Goal: Find specific page/section: Find specific page/section

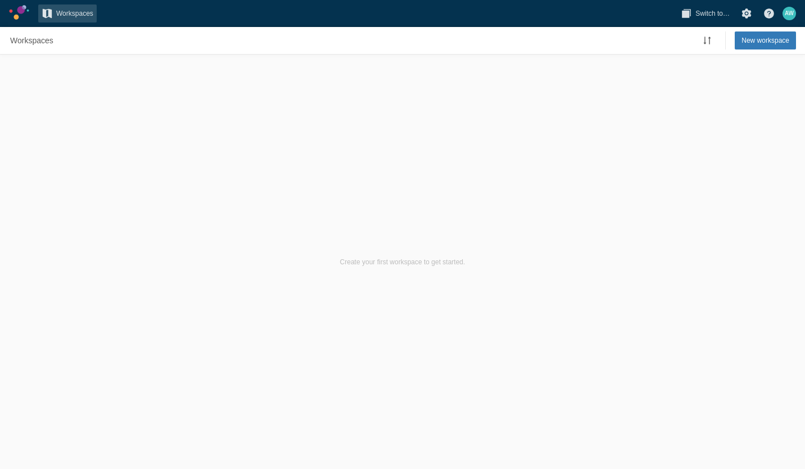
click at [22, 15] on link at bounding box center [19, 12] width 20 height 15
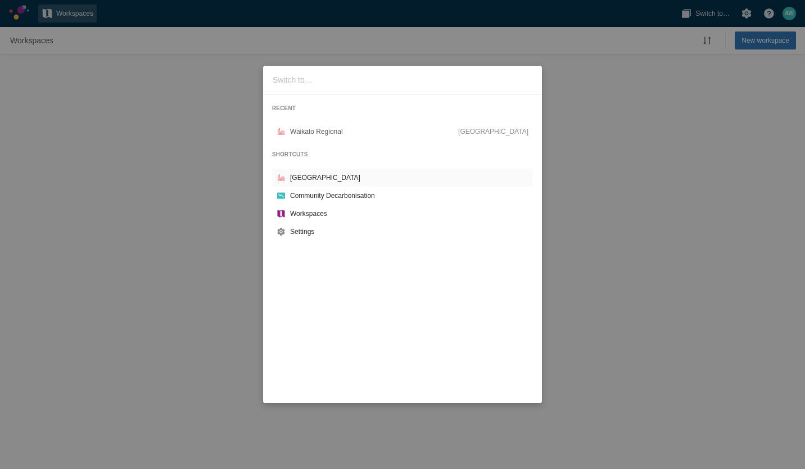
click at [202, 89] on div "RECENT Waikato Regional CCAP City SHORTCUTS CCAP City Community Decarbonisation…" at bounding box center [402, 234] width 805 height 469
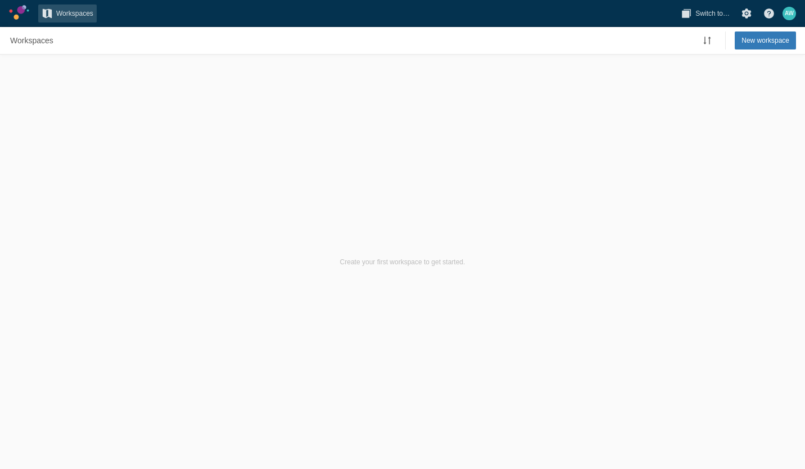
click at [21, 14] on link at bounding box center [19, 12] width 20 height 15
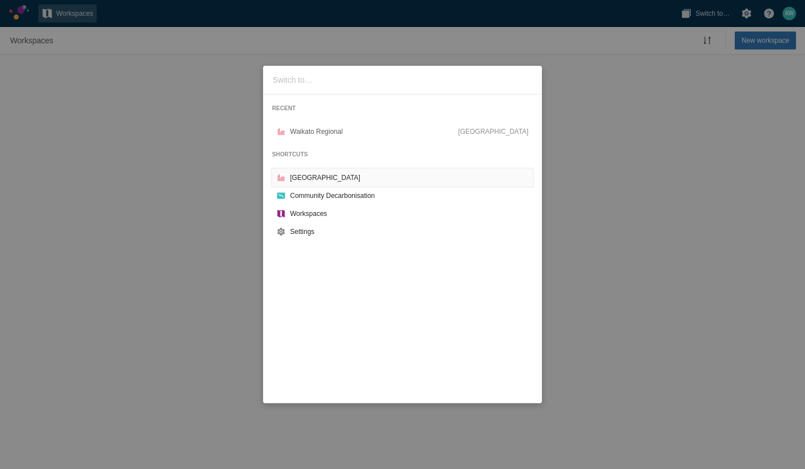
click at [312, 184] on link "[GEOGRAPHIC_DATA]" at bounding box center [402, 178] width 261 height 18
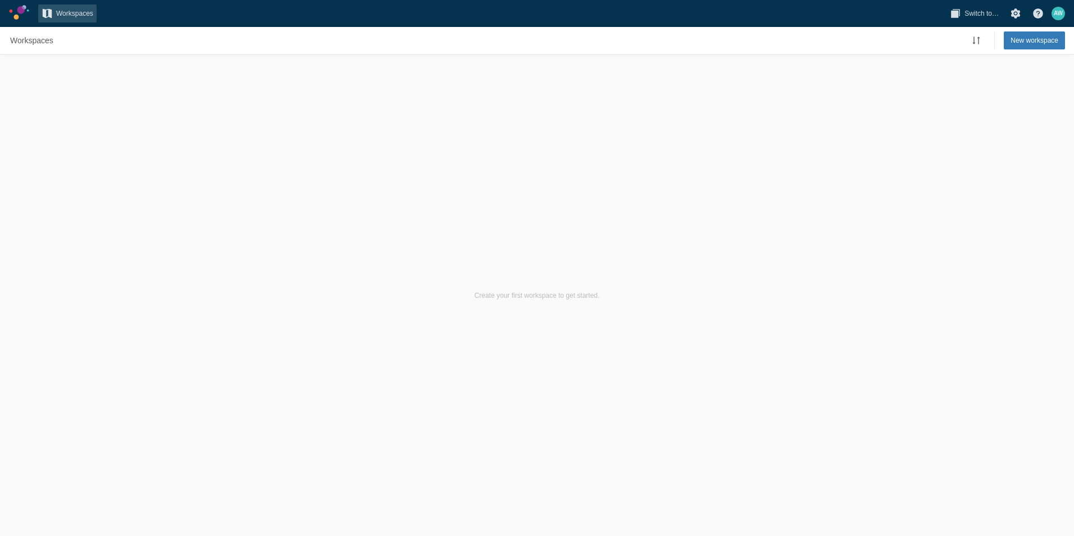
click at [19, 13] on link at bounding box center [19, 12] width 20 height 15
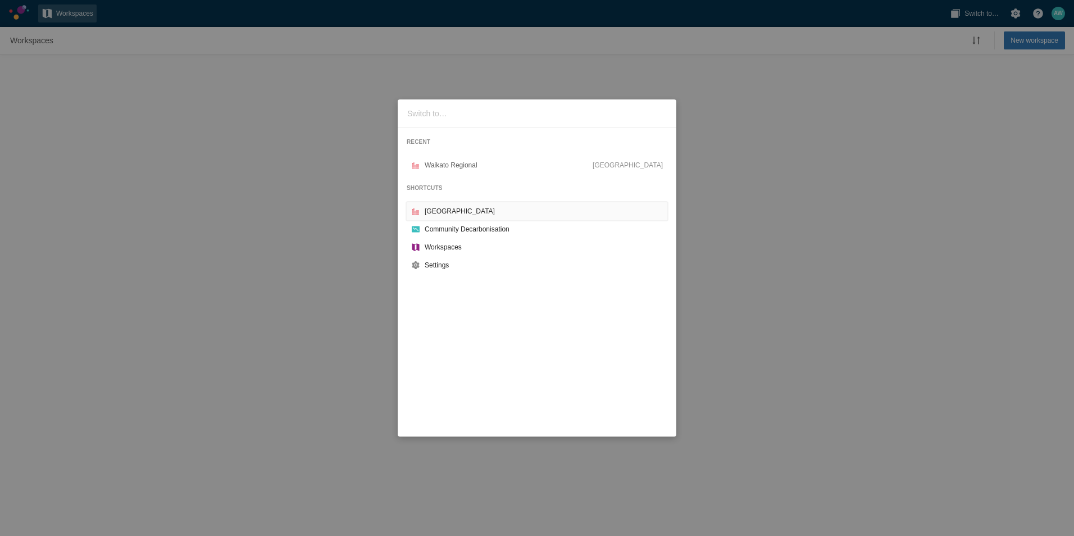
click at [435, 209] on div "[GEOGRAPHIC_DATA]" at bounding box center [544, 211] width 238 height 11
